Goal: Information Seeking & Learning: Learn about a topic

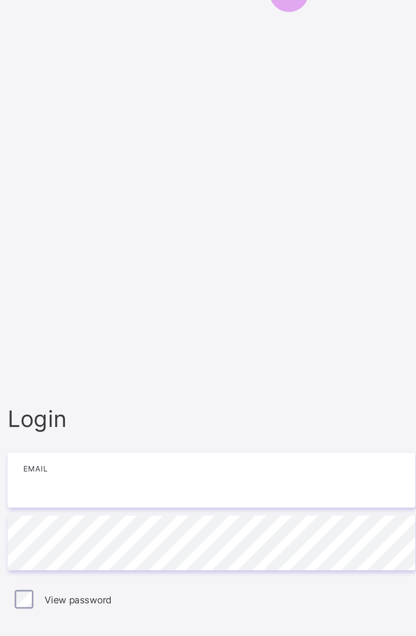
click at [240, 307] on input "email" at bounding box center [277, 292] width 220 height 30
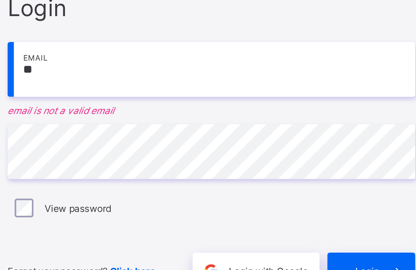
type input "**********"
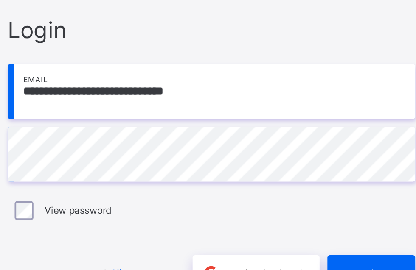
scroll to position [55, 0]
click at [176, 165] on div "View password" at bounding box center [277, 174] width 220 height 18
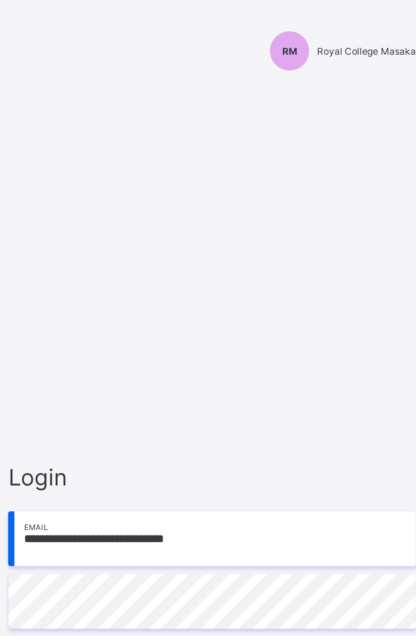
scroll to position [0, 0]
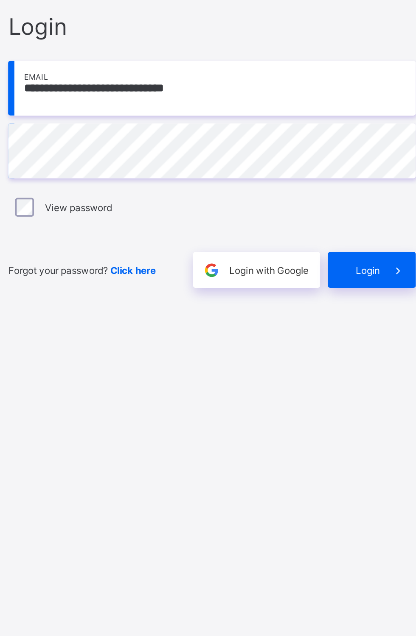
click at [362, 394] on span "Login" at bounding box center [360, 390] width 13 height 6
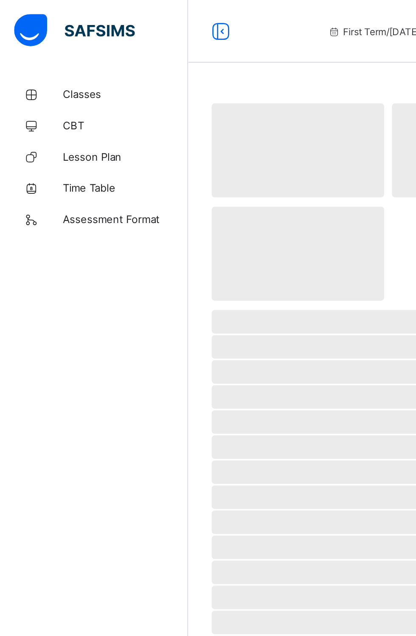
click at [51, 84] on span "Lesson Plan" at bounding box center [68, 84] width 68 height 7
click at [59, 85] on span "Lesson Plan" at bounding box center [68, 84] width 68 height 7
click at [50, 84] on span "Lesson Plan" at bounding box center [68, 84] width 68 height 7
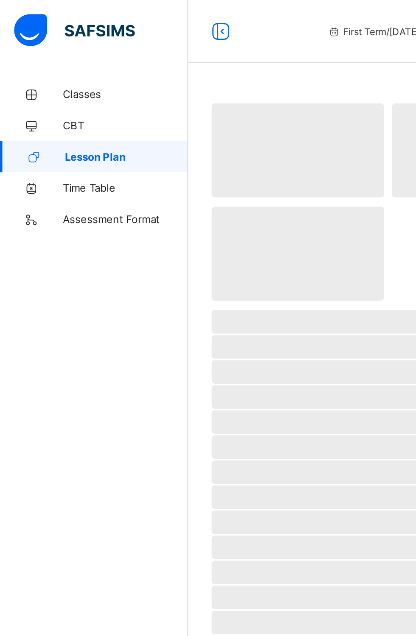
click at [111, 18] on div at bounding box center [119, 17] width 27 height 14
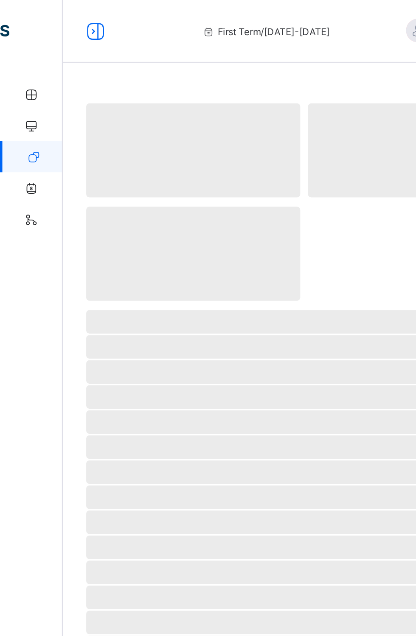
click at [104, 18] on div "First Term / [DATE]-[DATE]" at bounding box center [144, 17] width 126 height 34
click at [53, 20] on icon at bounding box center [52, 17] width 14 height 12
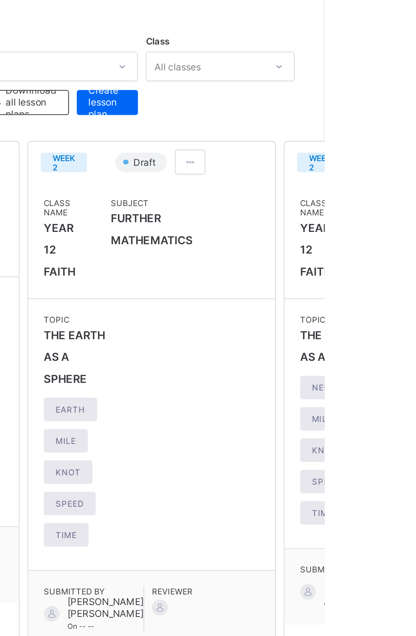
scroll to position [0, 1]
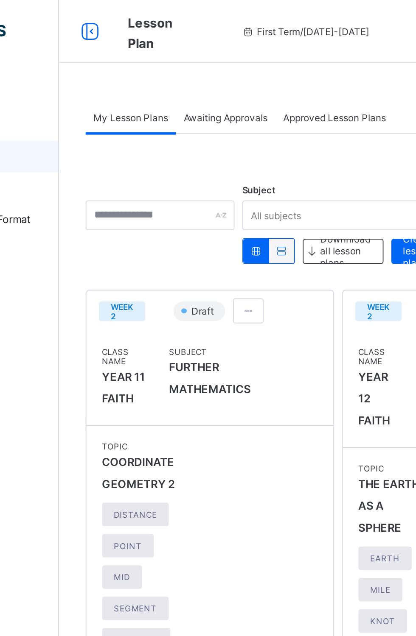
click at [114, 19] on icon at bounding box center [119, 17] width 14 height 12
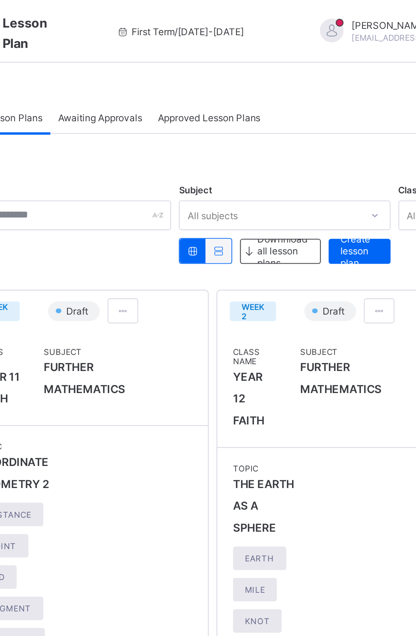
scroll to position [0, 0]
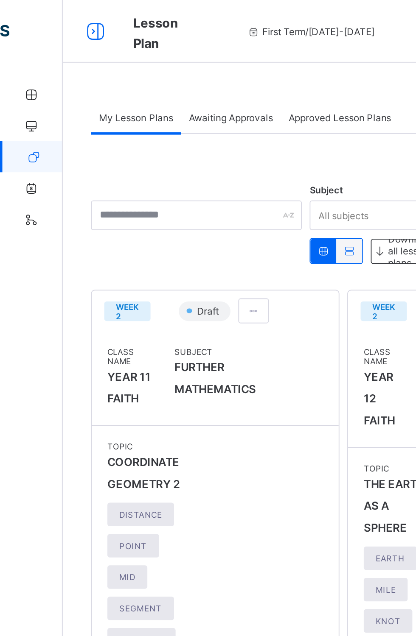
click at [134, 69] on div "Awaiting Approvals" at bounding box center [125, 63] width 54 height 17
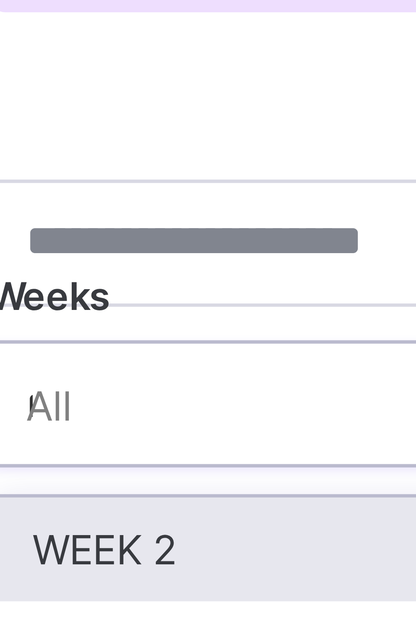
type input "**"
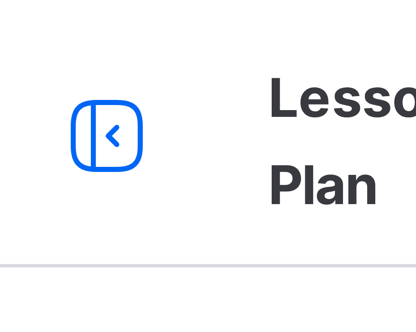
click at [142, 27] on span "Lesson Plan" at bounding box center [152, 18] width 24 height 20
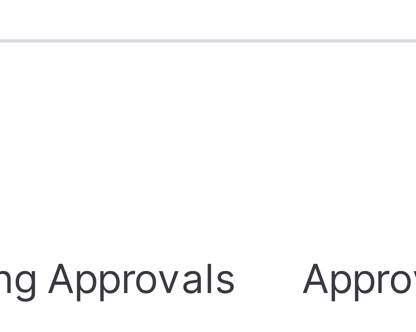
click at [243, 69] on div "Approved Lesson Plans" at bounding box center [252, 63] width 64 height 17
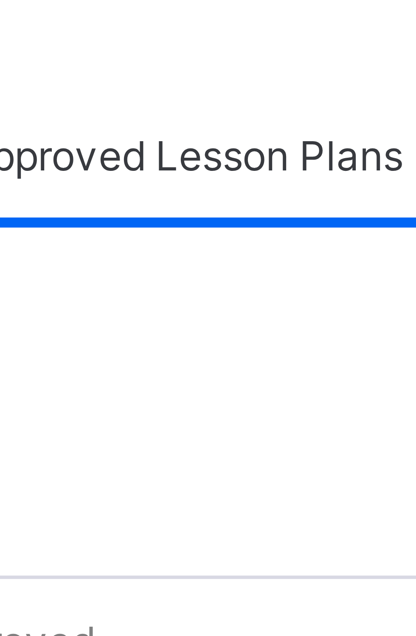
scroll to position [39, 0]
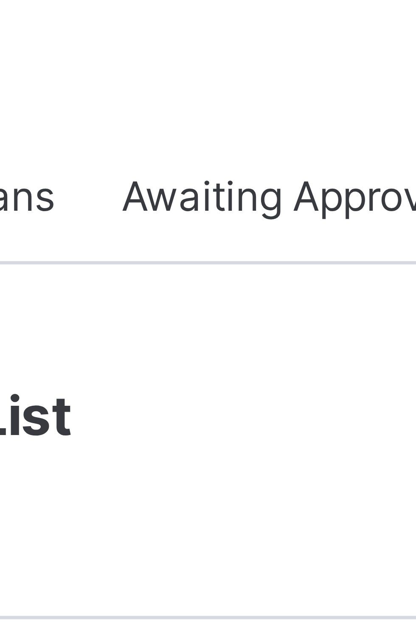
click at [187, 29] on div "Awaiting Approvals" at bounding box center [193, 24] width 54 height 17
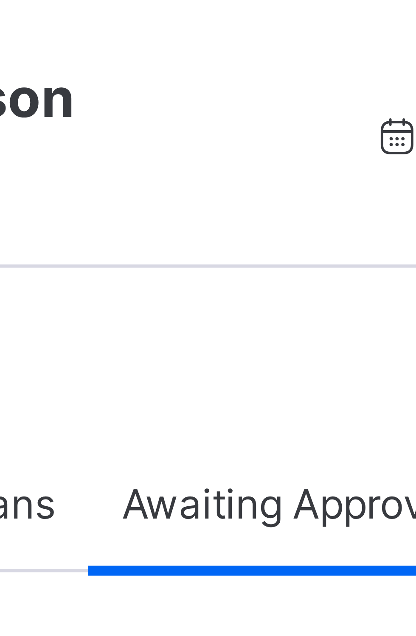
scroll to position [0, 0]
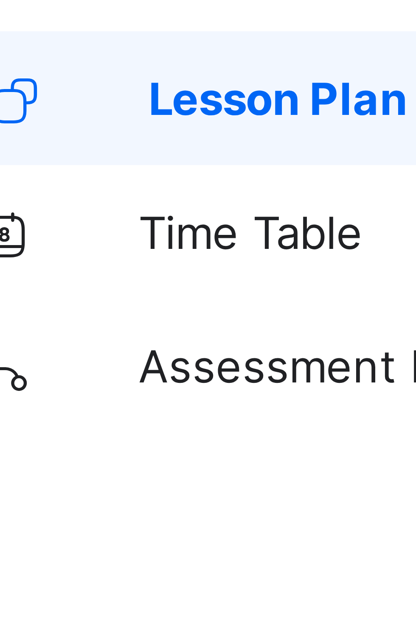
click at [42, 122] on link "Assessment Format" at bounding box center [51, 118] width 102 height 17
